Goal: Transaction & Acquisition: Book appointment/travel/reservation

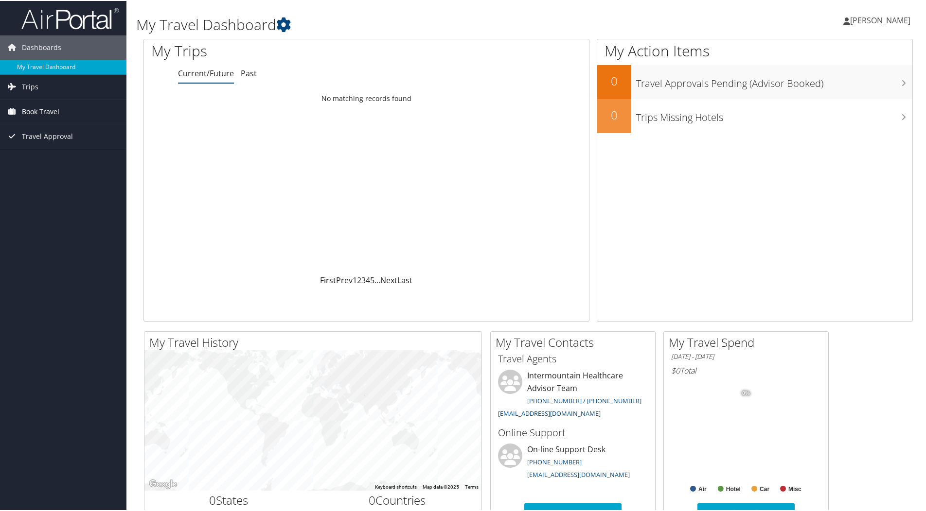
click at [53, 115] on span "Book Travel" at bounding box center [40, 111] width 37 height 24
click at [60, 162] on link "Book/Manage Online Trips" at bounding box center [63, 159] width 126 height 15
click at [62, 109] on link "Book Travel" at bounding box center [63, 111] width 126 height 24
click at [66, 158] on link "Book/Manage Online Trips" at bounding box center [63, 159] width 126 height 15
